Goal: Information Seeking & Learning: Learn about a topic

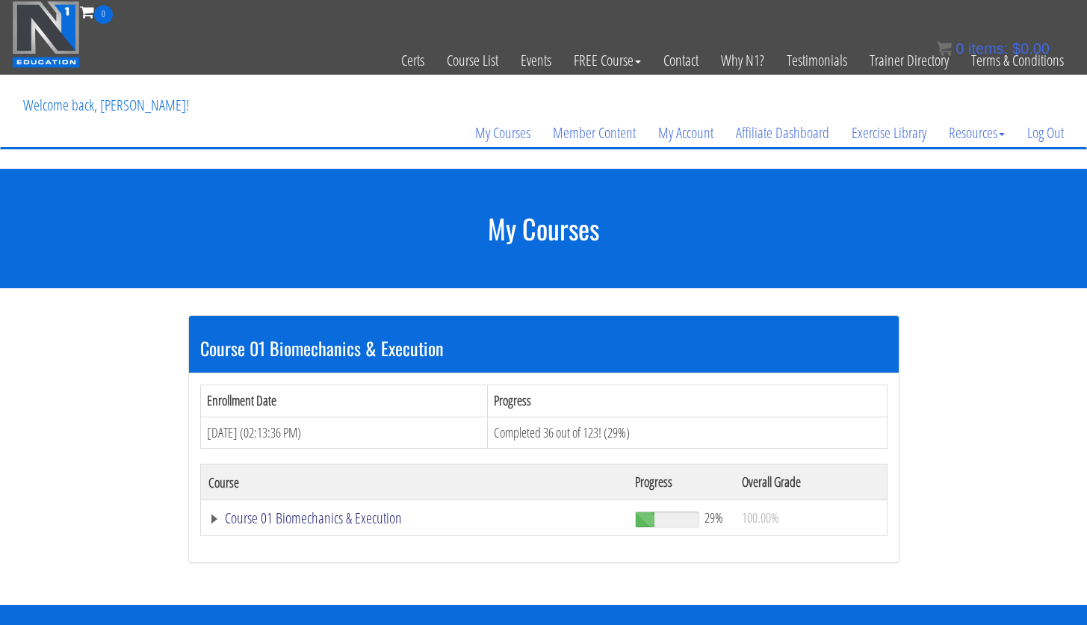
click at [350, 518] on link "Course 01 Biomechanics & Execution" at bounding box center [414, 518] width 412 height 15
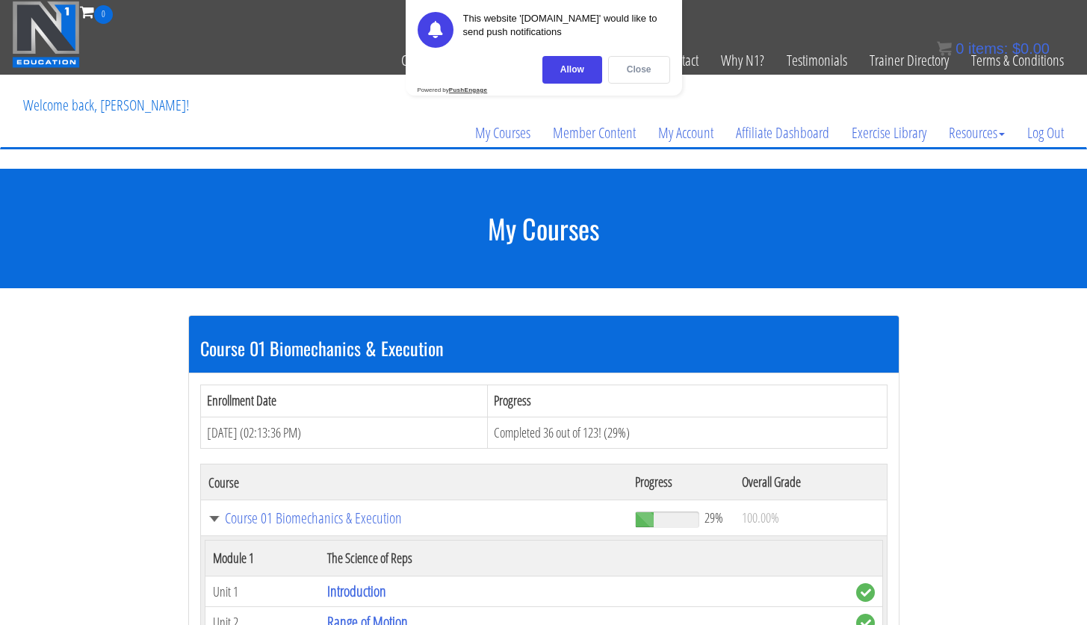
click at [628, 70] on div "Close" at bounding box center [639, 70] width 62 height 28
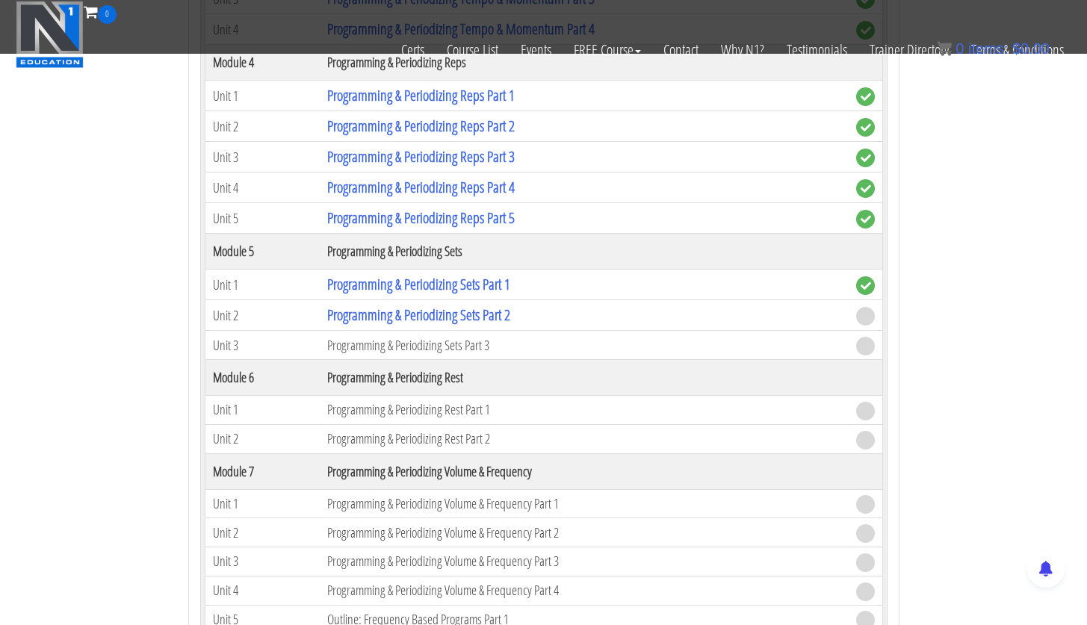
scroll to position [1434, 0]
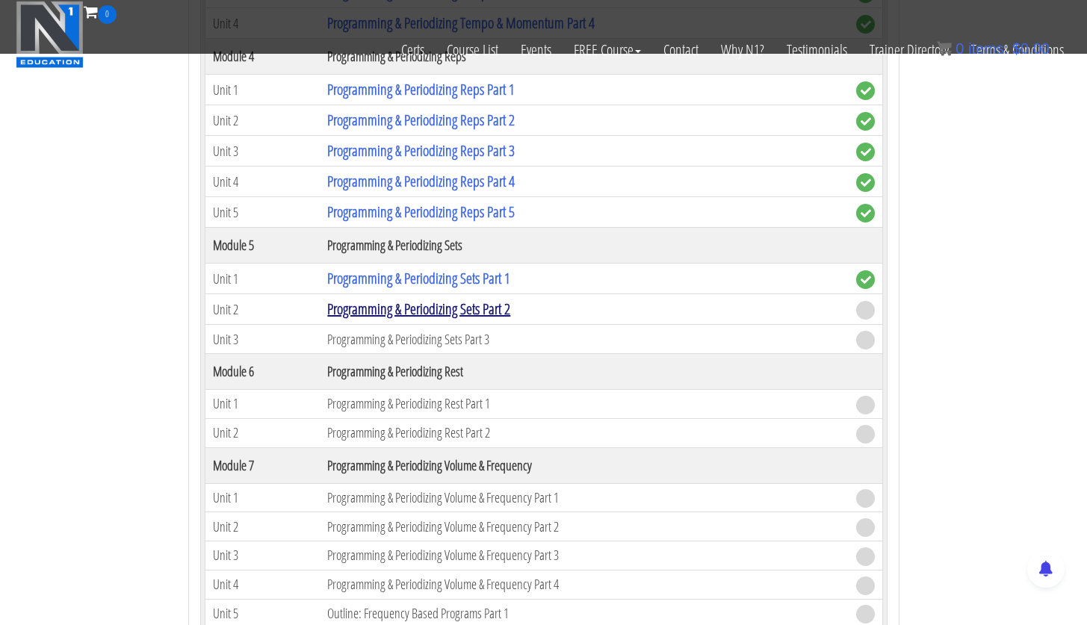
click at [419, 313] on link "Programming & Periodizing Sets Part 2" at bounding box center [418, 309] width 183 height 20
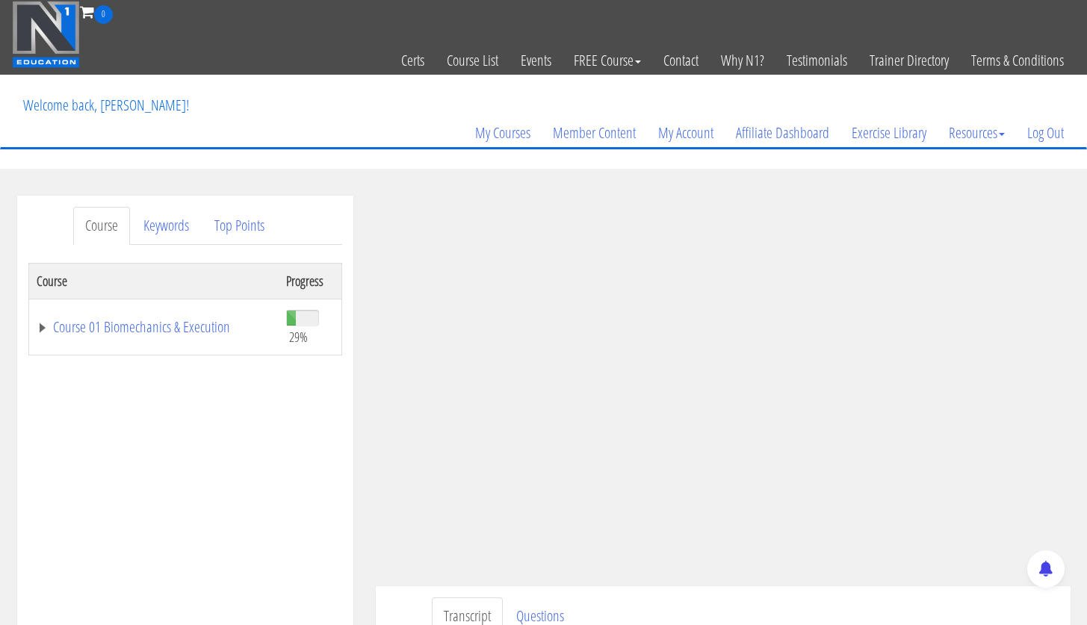
scroll to position [90, 0]
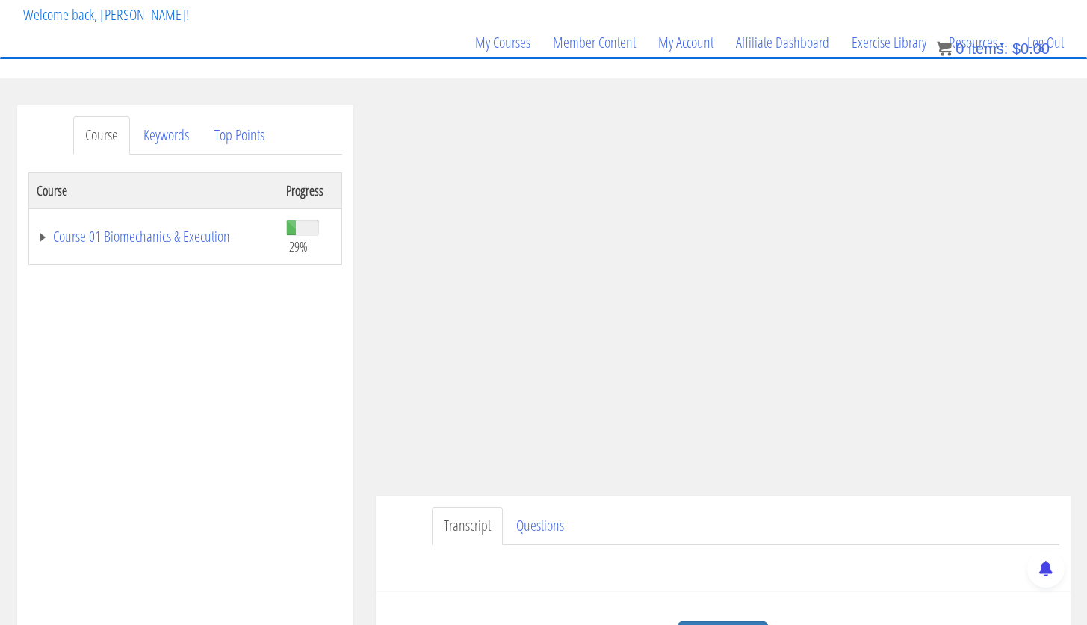
click at [706, 522] on ul "Transcript Questions" at bounding box center [745, 526] width 627 height 38
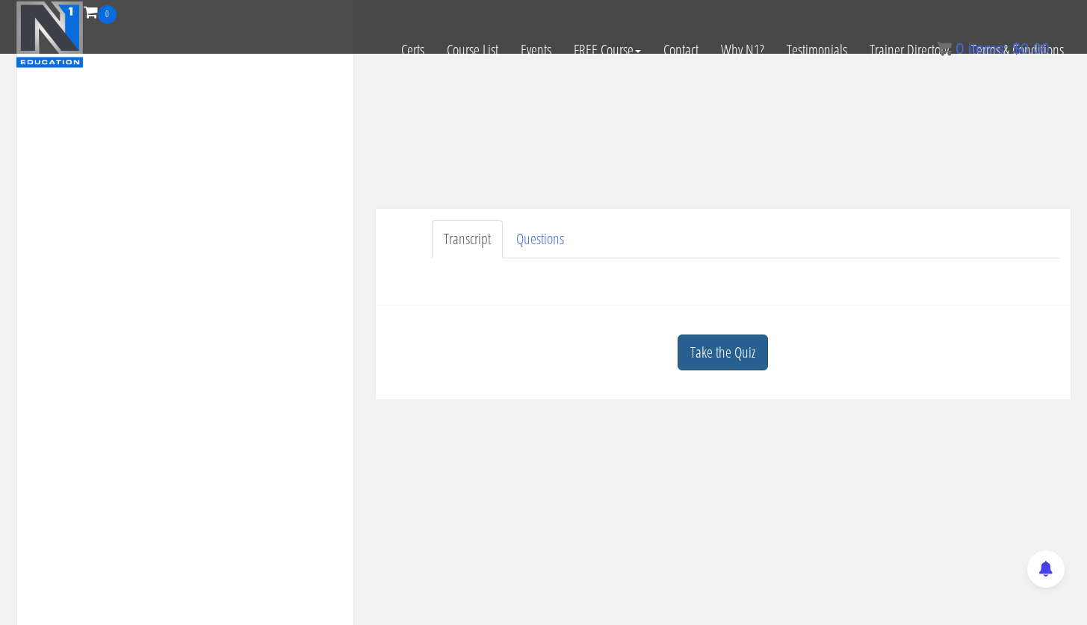
click at [766, 354] on link "Take the Quiz" at bounding box center [722, 353] width 90 height 37
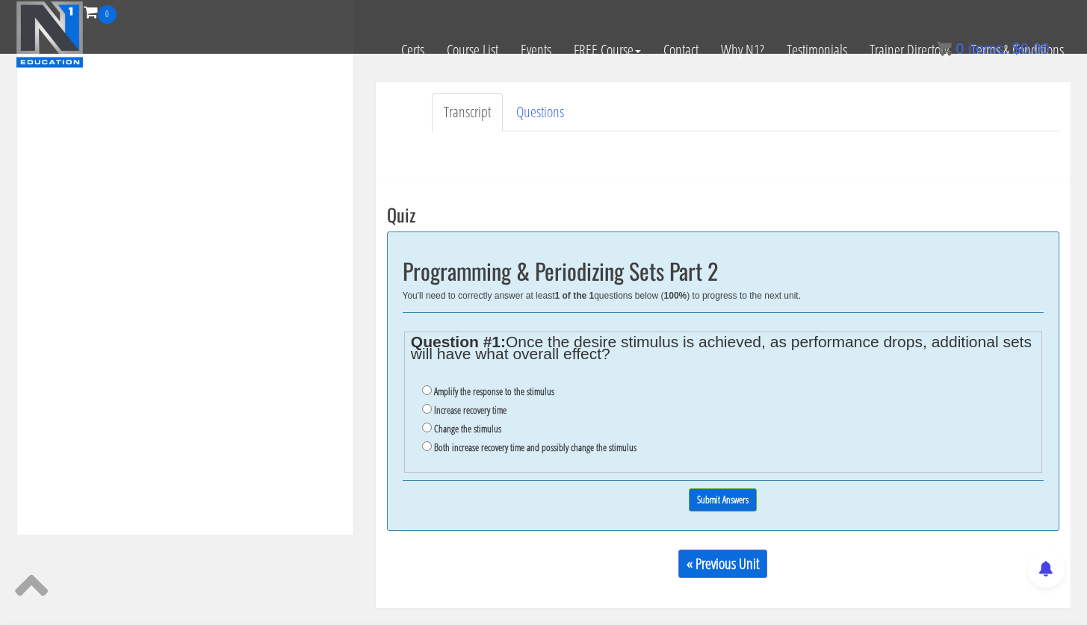
scroll to position [418, 0]
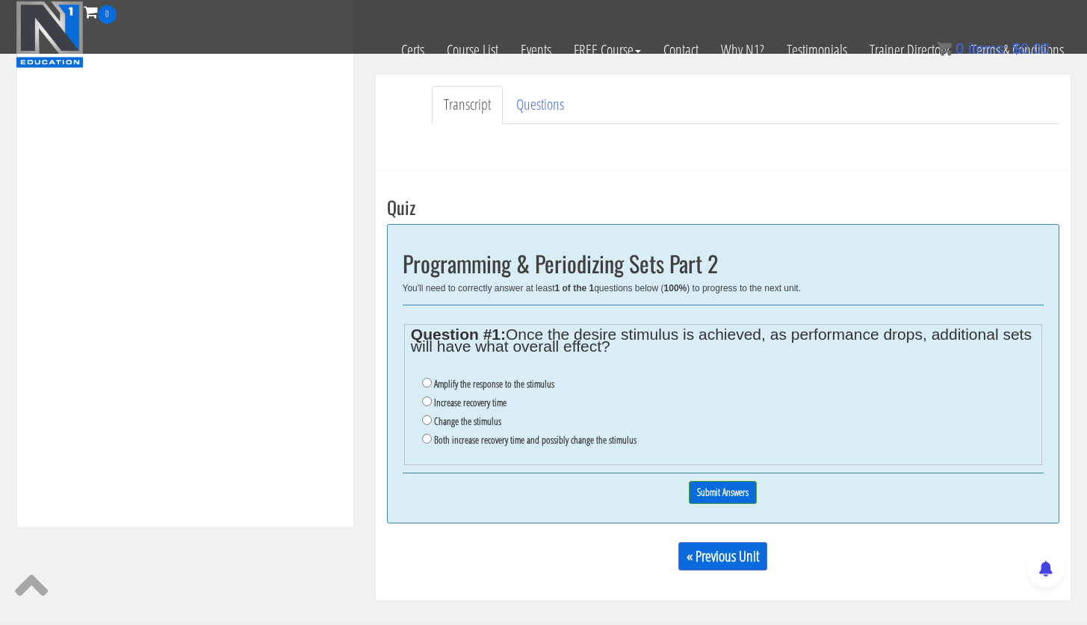
click at [421, 406] on ul "Amplify the response to the stimulus Increase recovery time Change the stimulus…" at bounding box center [723, 412] width 624 height 90
click at [425, 399] on input "Increase recovery time" at bounding box center [427, 402] width 10 height 10
radio input "true"
click at [434, 436] on label "Both increase recovery time and possibly change the stimulus" at bounding box center [535, 440] width 202 height 12
click at [432, 436] on input "Both increase recovery time and possibly change the stimulus" at bounding box center [427, 439] width 10 height 10
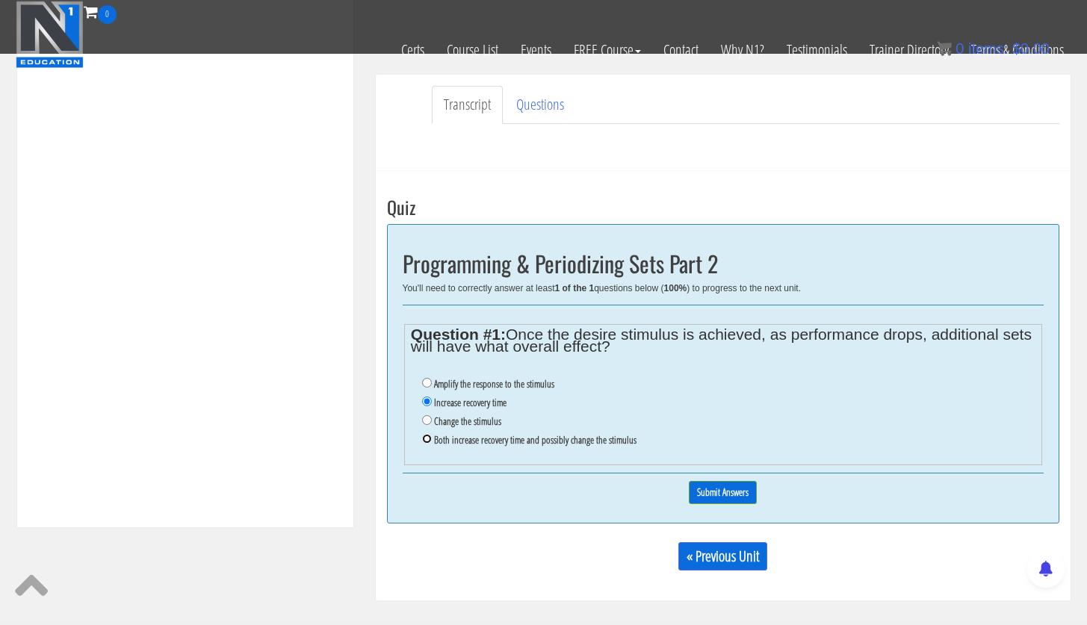
radio input "true"
click at [732, 494] on input "Submit Answers" at bounding box center [723, 492] width 68 height 23
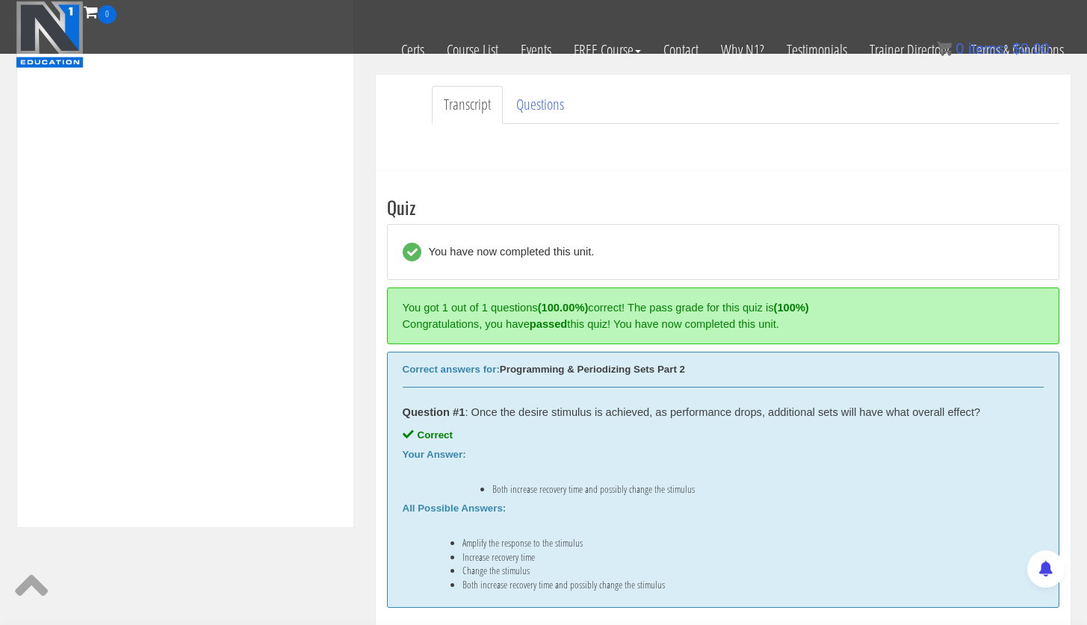
scroll to position [567, 0]
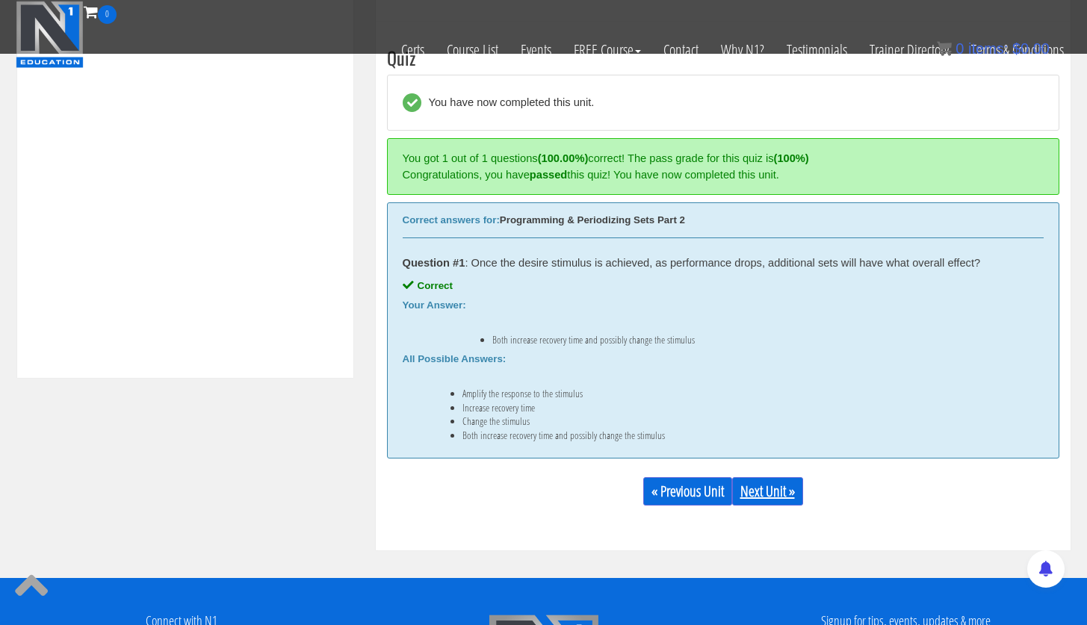
click at [772, 500] on link "Next Unit »" at bounding box center [767, 491] width 71 height 28
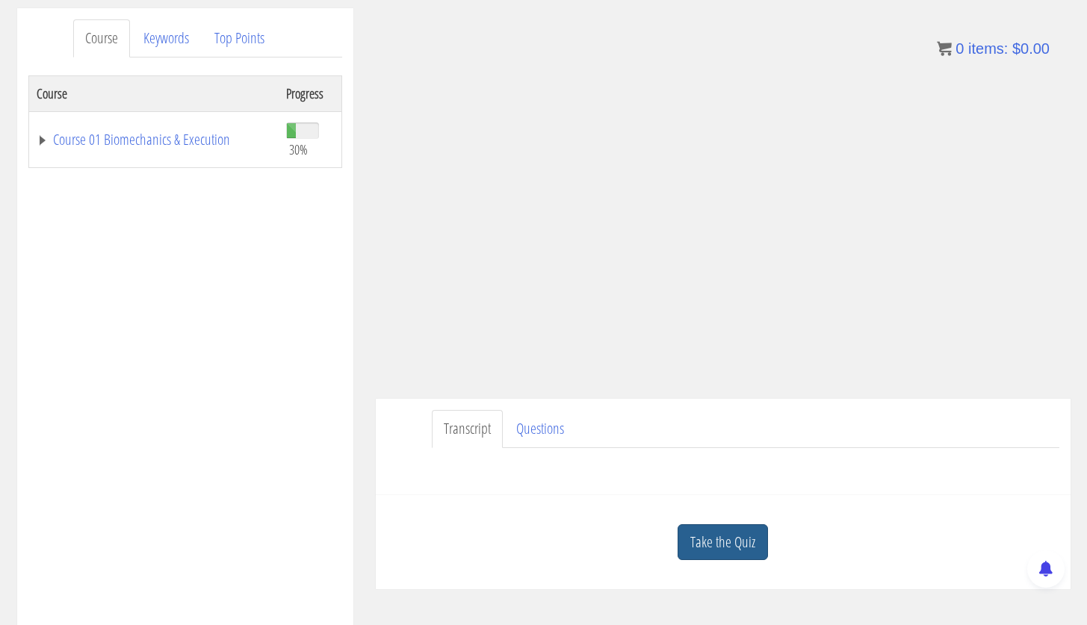
scroll to position [199, 0]
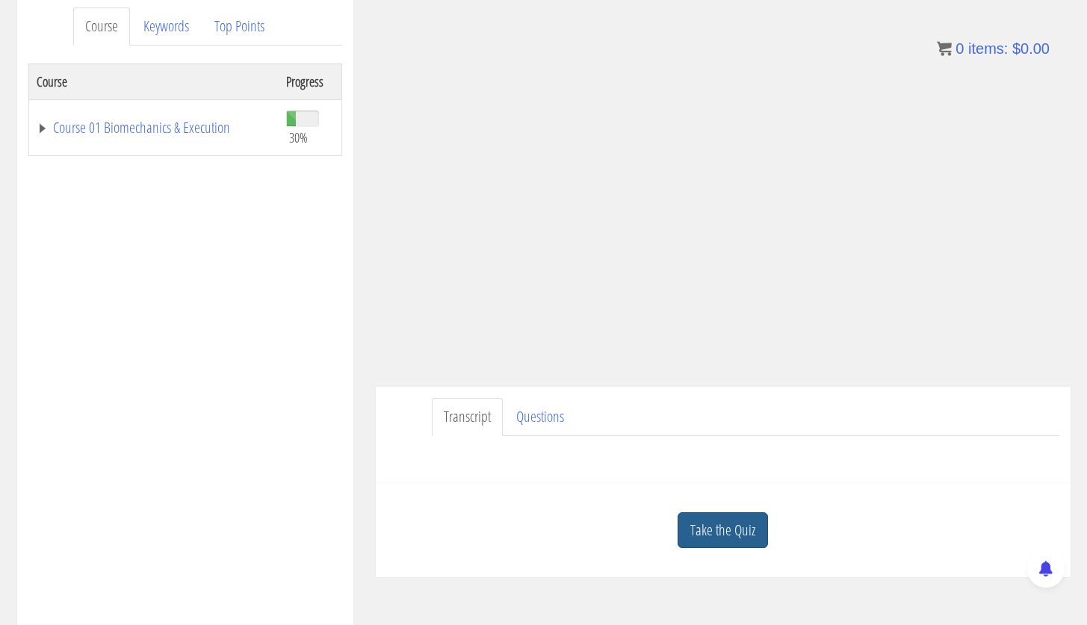
click at [739, 531] on link "Take the Quiz" at bounding box center [722, 530] width 90 height 37
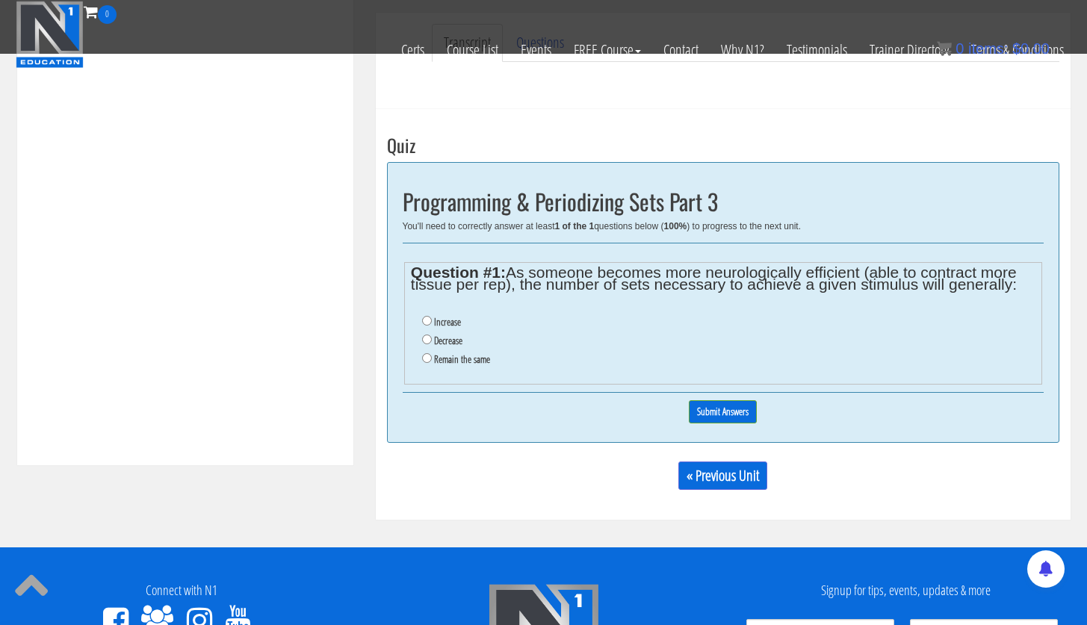
scroll to position [516, 0]
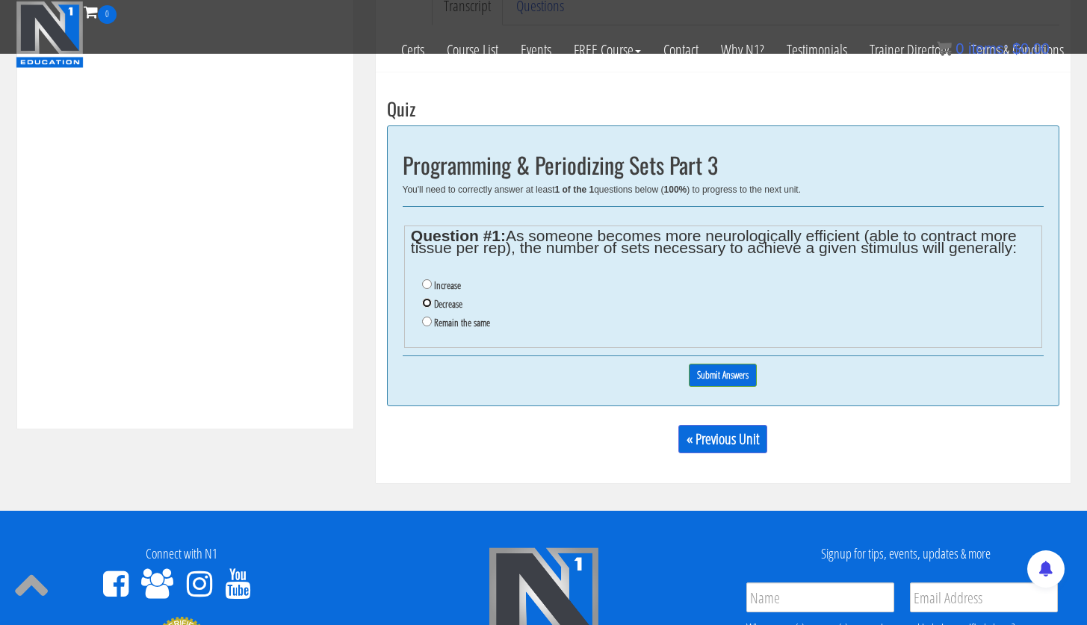
click at [423, 306] on input "Decrease" at bounding box center [427, 303] width 10 height 10
radio input "true"
click at [726, 378] on input "Submit Answers" at bounding box center [723, 375] width 68 height 23
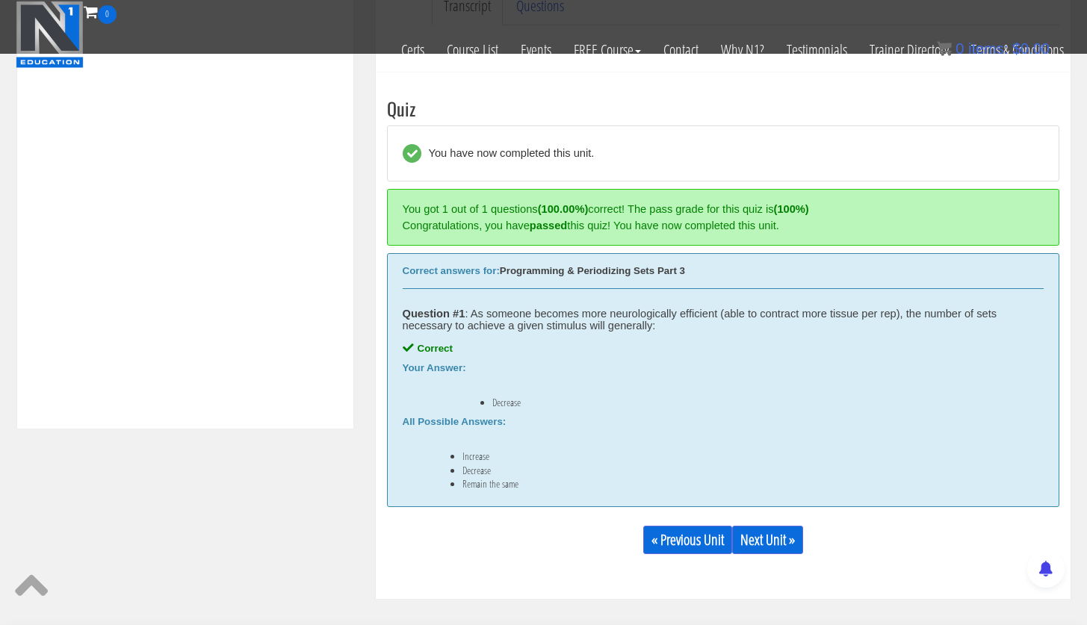
scroll to position [567, 0]
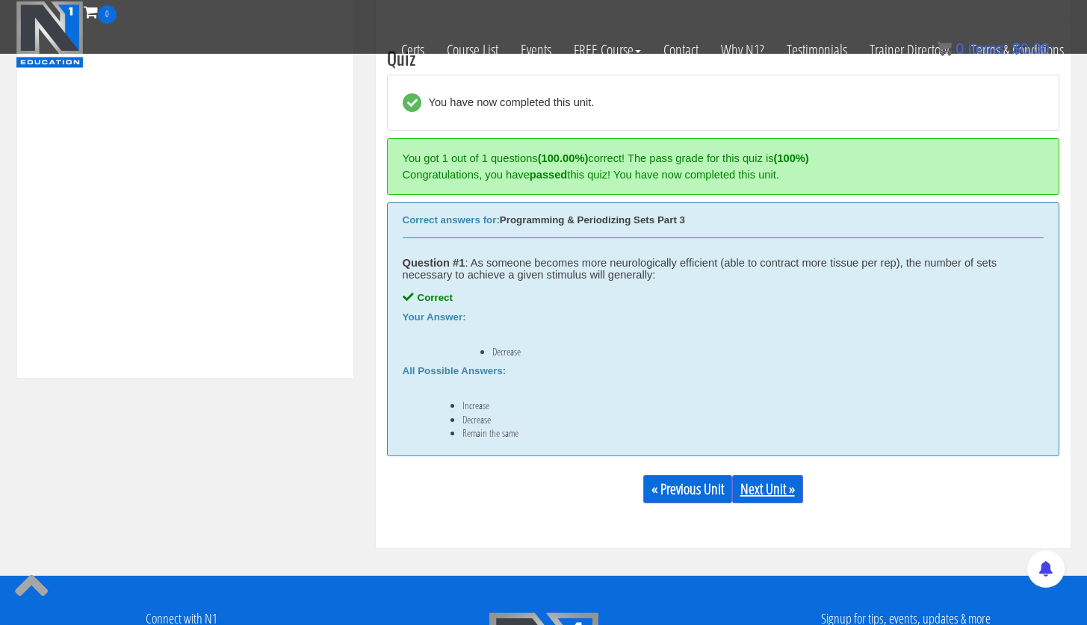
click at [783, 485] on link "Next Unit »" at bounding box center [767, 489] width 71 height 28
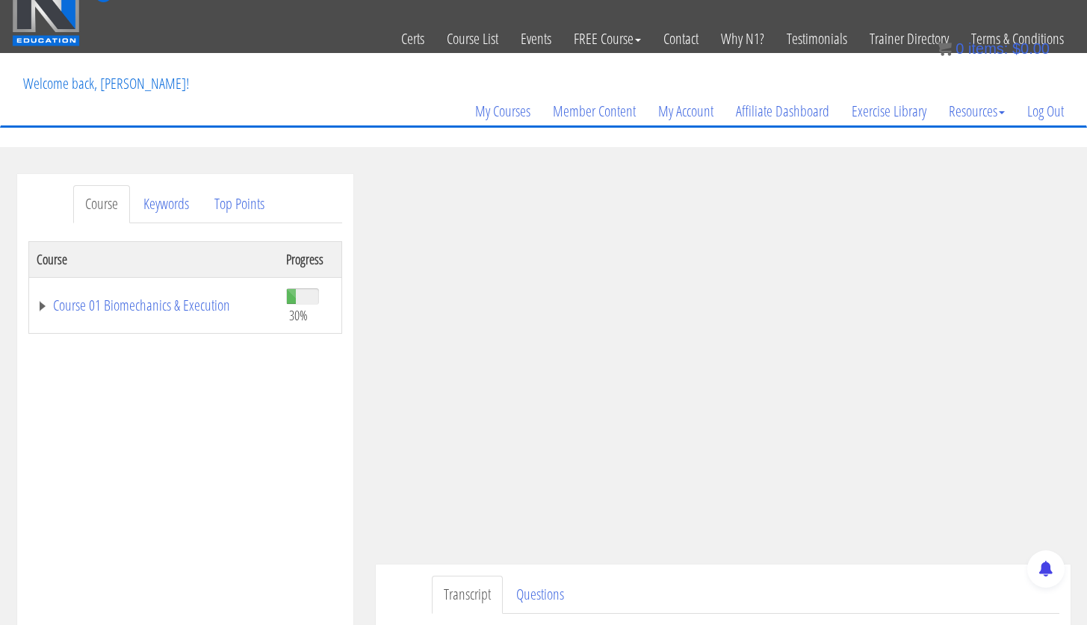
scroll to position [22, 0]
